Goal: Transaction & Acquisition: Purchase product/service

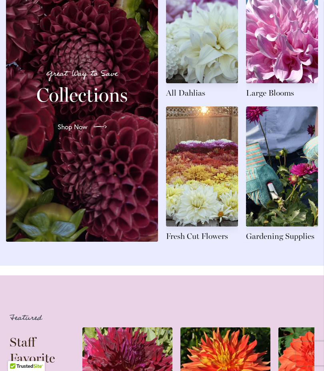
scroll to position [948, 0]
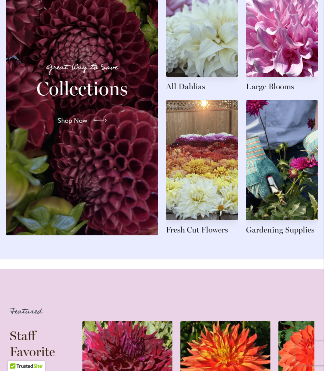
click at [205, 87] on link at bounding box center [202, 24] width 72 height 135
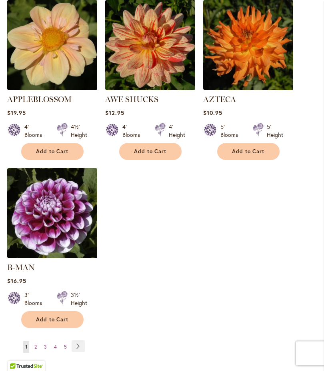
scroll to position [1021, 0]
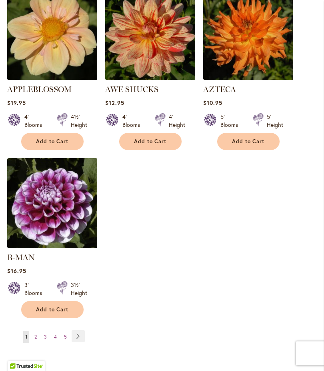
click at [84, 338] on link "Page Next" at bounding box center [78, 336] width 13 height 12
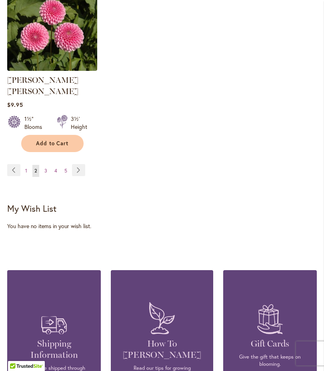
scroll to position [1187, 0]
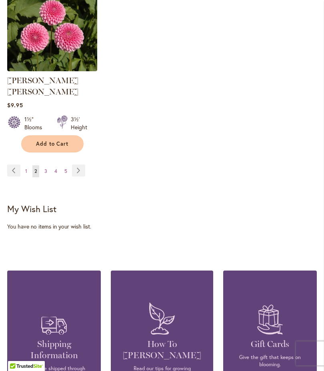
click at [82, 169] on link "Page Next" at bounding box center [78, 171] width 13 height 12
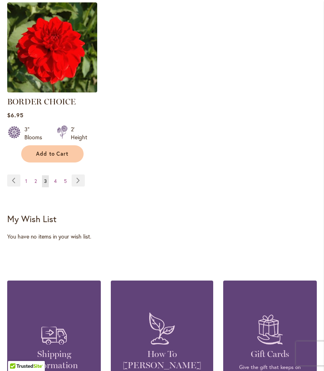
scroll to position [1165, 0]
click at [82, 187] on link "Page Next" at bounding box center [78, 181] width 13 height 12
